Goal: Find specific page/section: Find specific page/section

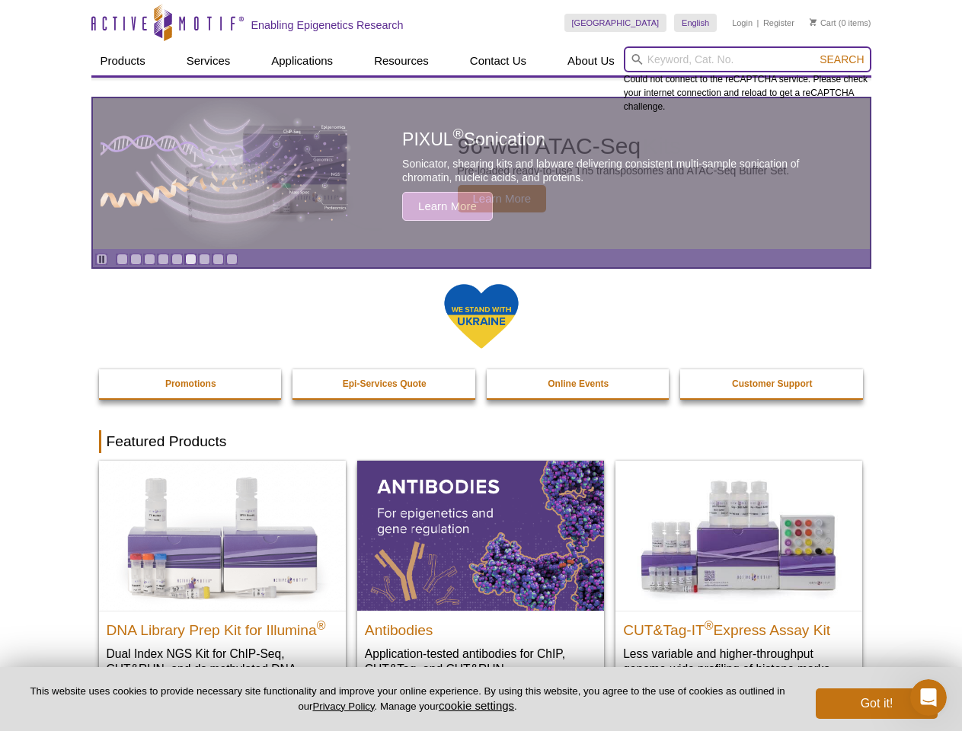
click at [747, 59] on input "search" at bounding box center [748, 59] width 248 height 26
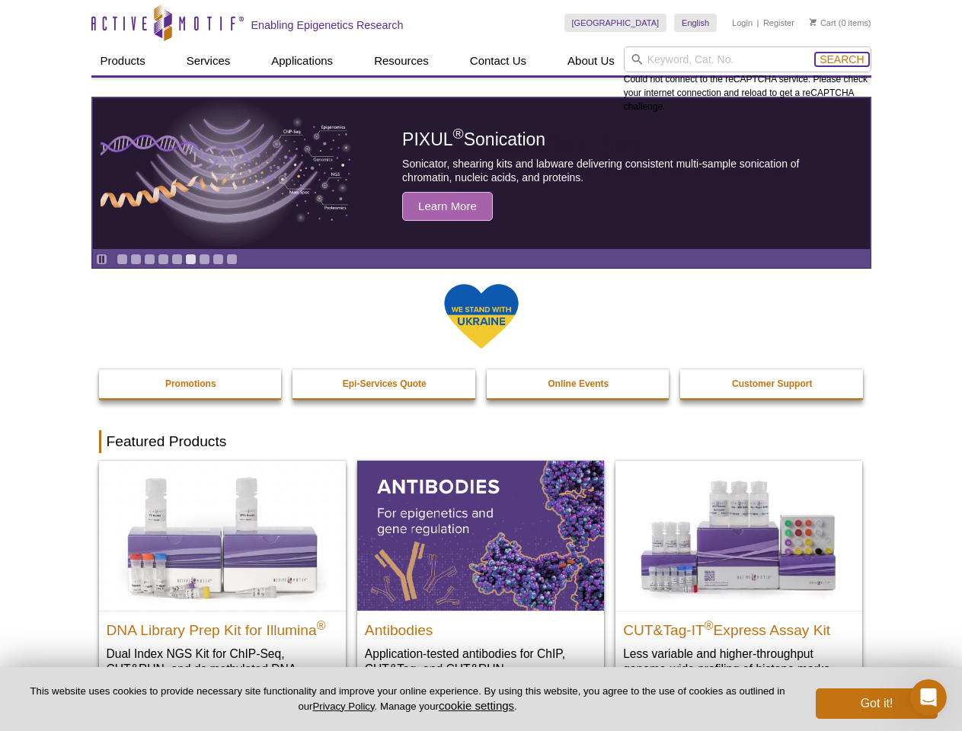
click at [842, 59] on span "Search" at bounding box center [842, 59] width 44 height 12
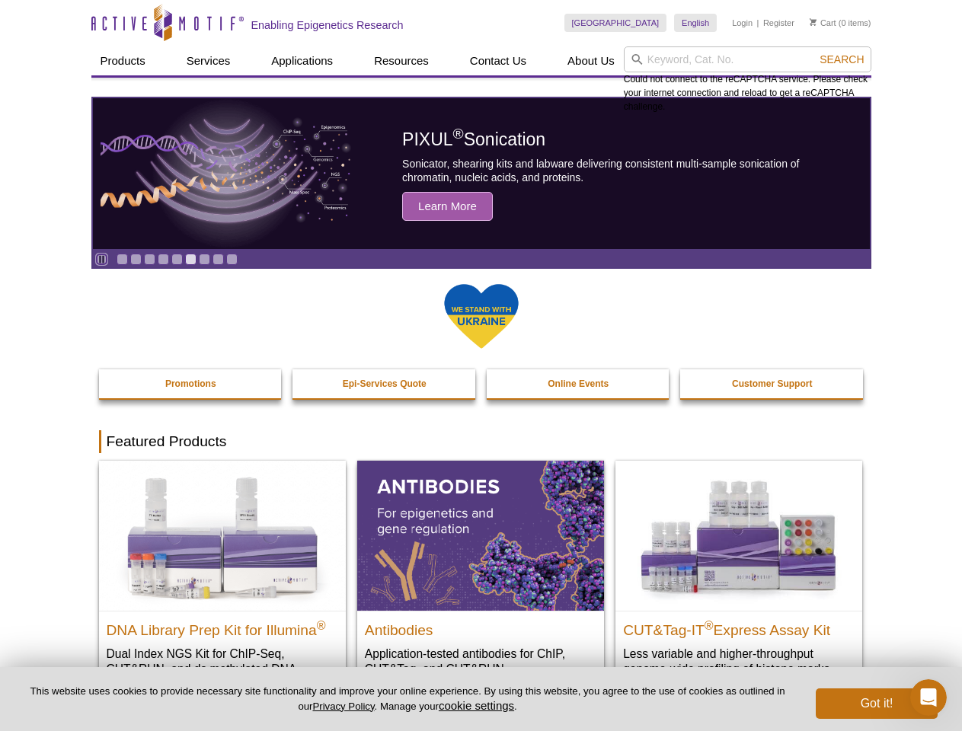
click at [101, 259] on icon "Pause" at bounding box center [102, 259] width 10 height 10
click at [122, 259] on link "Go to slide 1" at bounding box center [122, 259] width 11 height 11
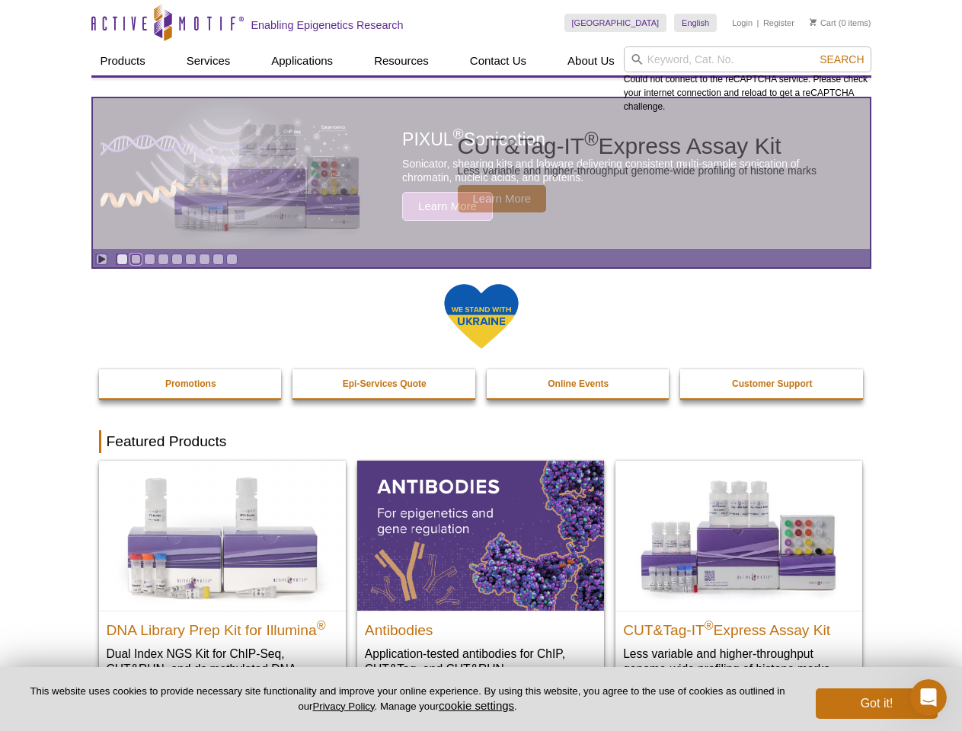
click at [136, 259] on link "Go to slide 2" at bounding box center [135, 259] width 11 height 11
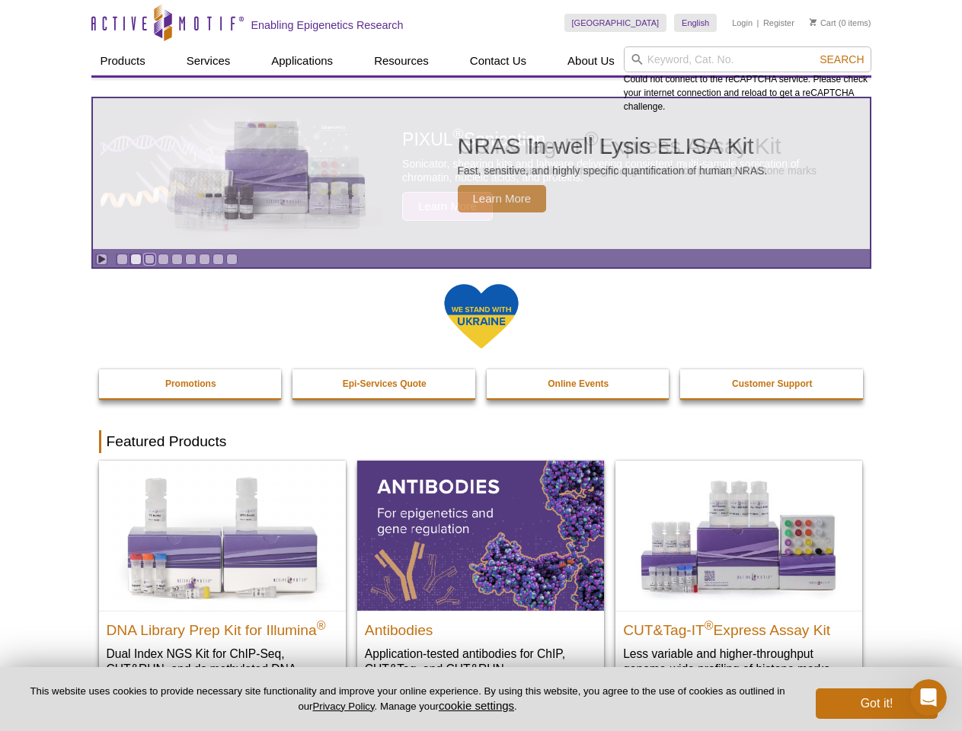
click at [149, 259] on link "Go to slide 3" at bounding box center [149, 259] width 11 height 11
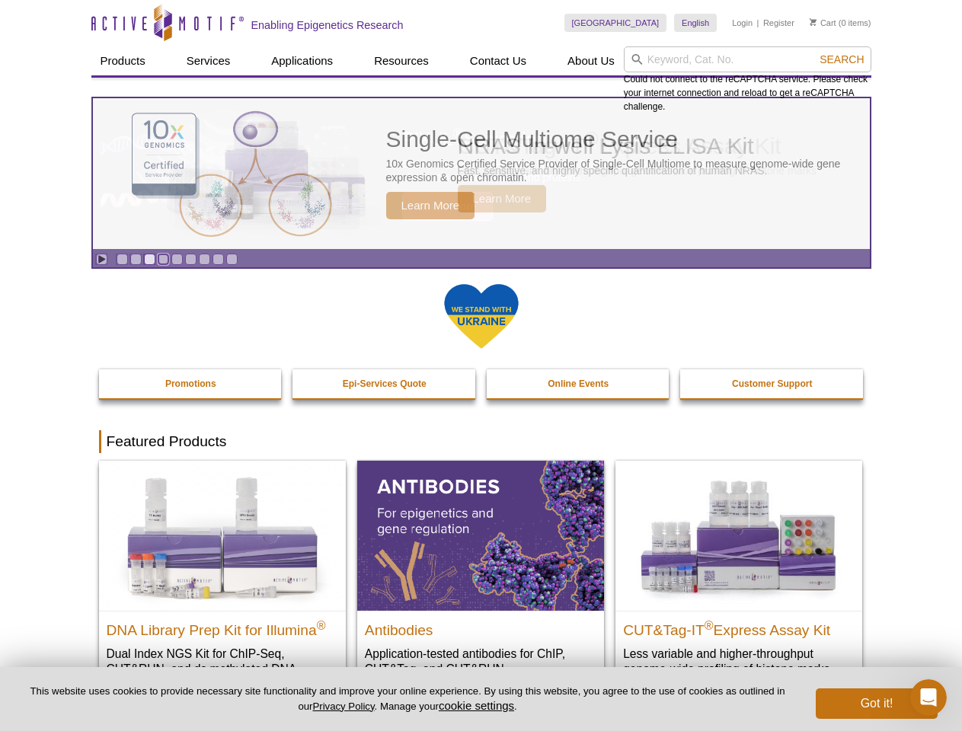
click at [163, 259] on link "Go to slide 4" at bounding box center [163, 259] width 11 height 11
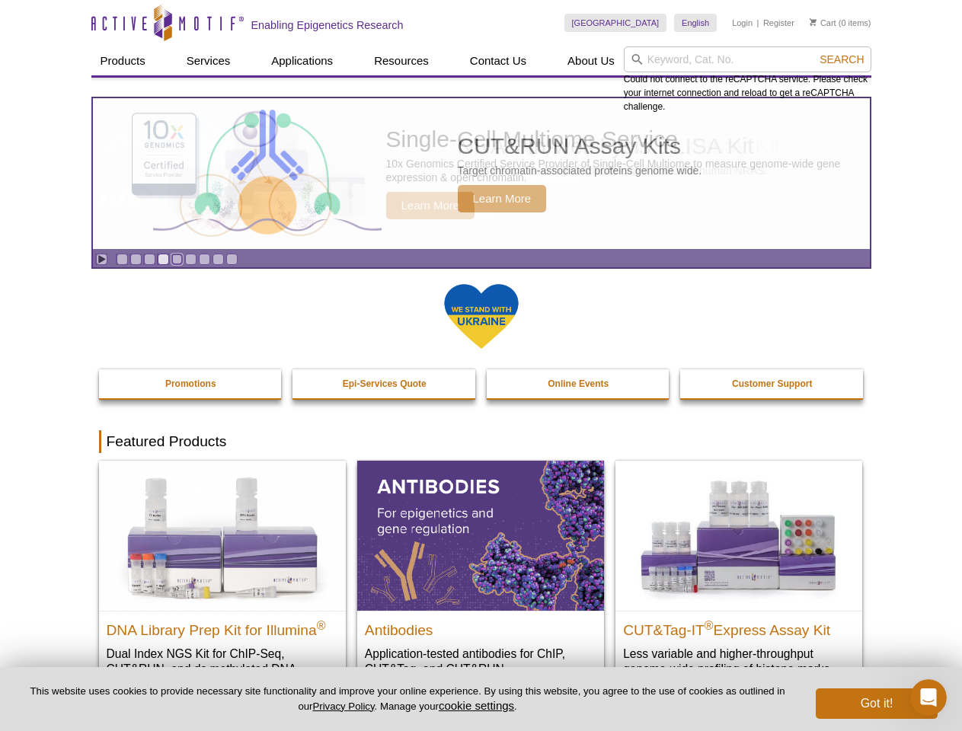
click at [177, 259] on link "Go to slide 5" at bounding box center [176, 259] width 11 height 11
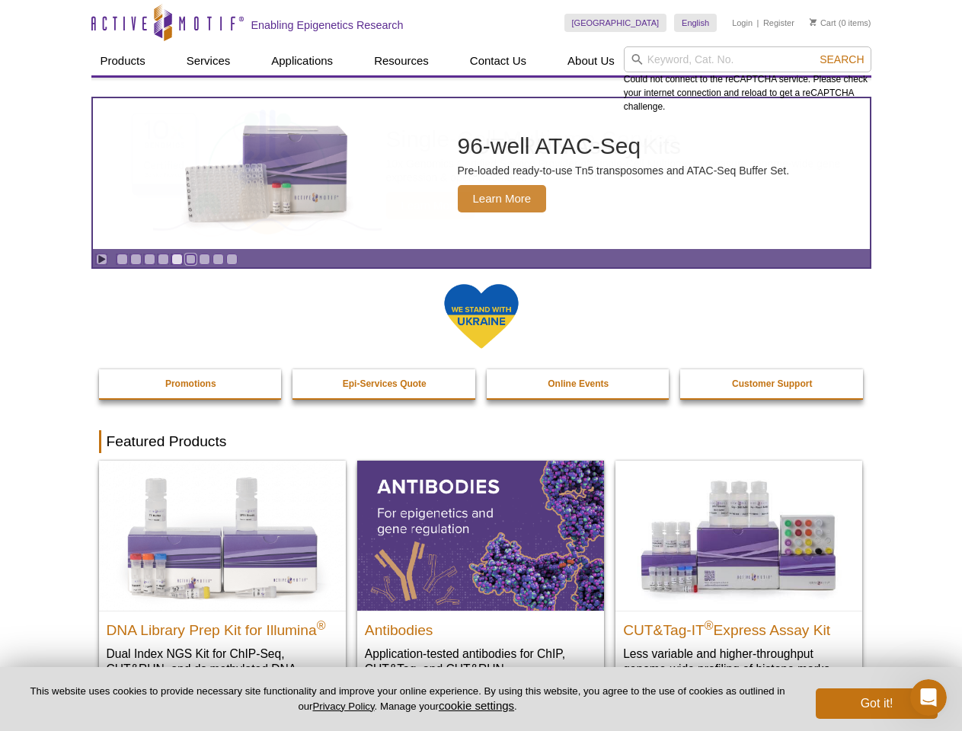
click at [190, 259] on link "Go to slide 6" at bounding box center [190, 259] width 11 height 11
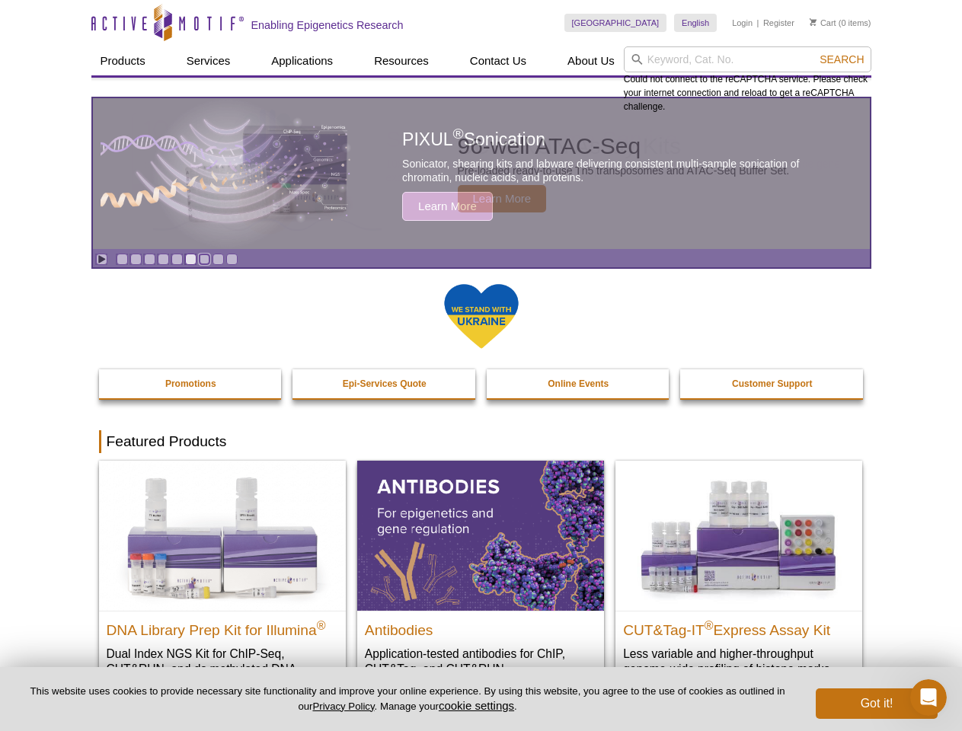
click at [204, 259] on link "Go to slide 7" at bounding box center [204, 259] width 11 height 11
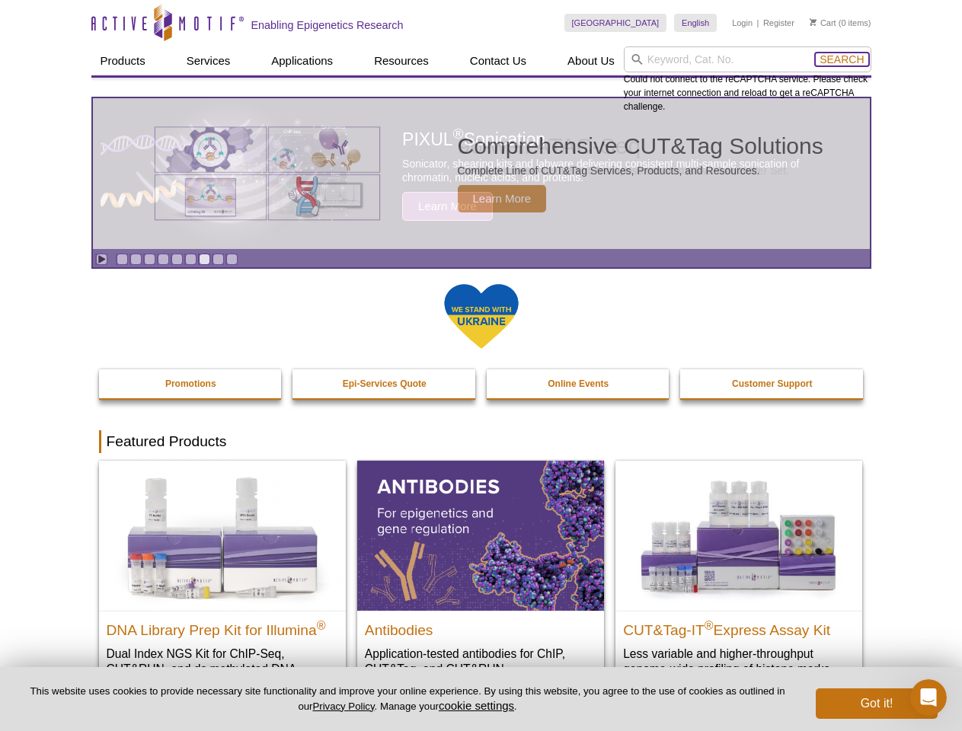
click at [842, 59] on span "Search" at bounding box center [842, 59] width 44 height 12
